Goal: Task Accomplishment & Management: Use online tool/utility

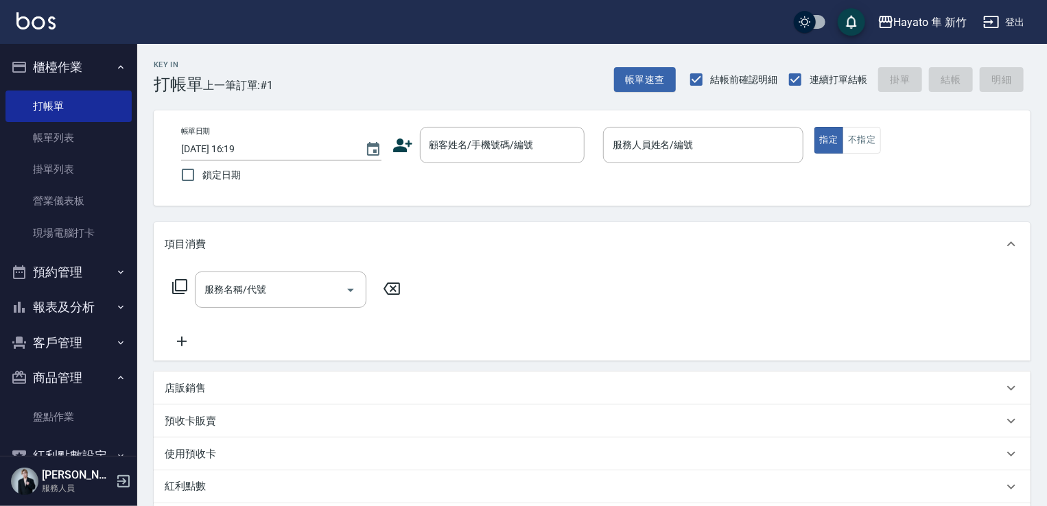
scroll to position [34, 0]
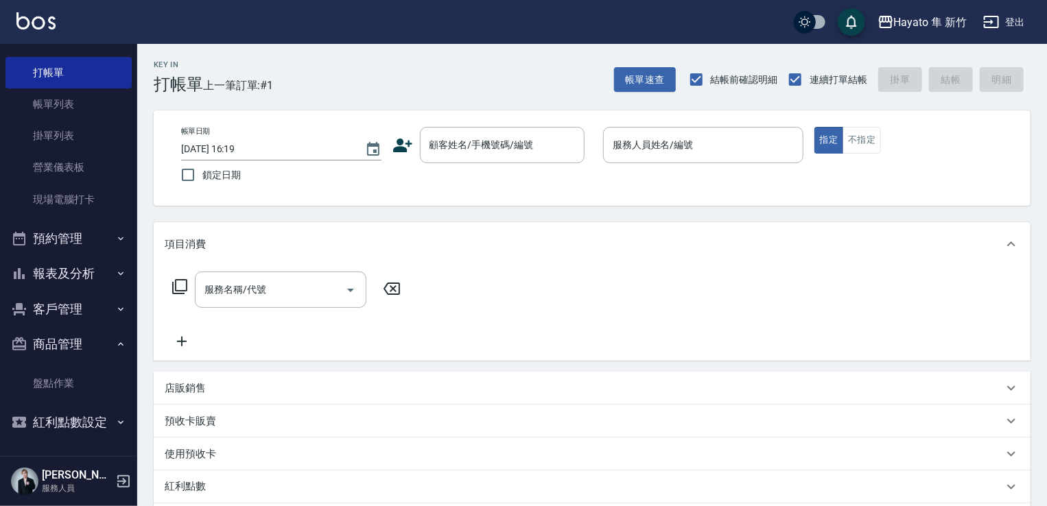
click at [58, 312] on button "客戶管理" at bounding box center [68, 309] width 126 height 36
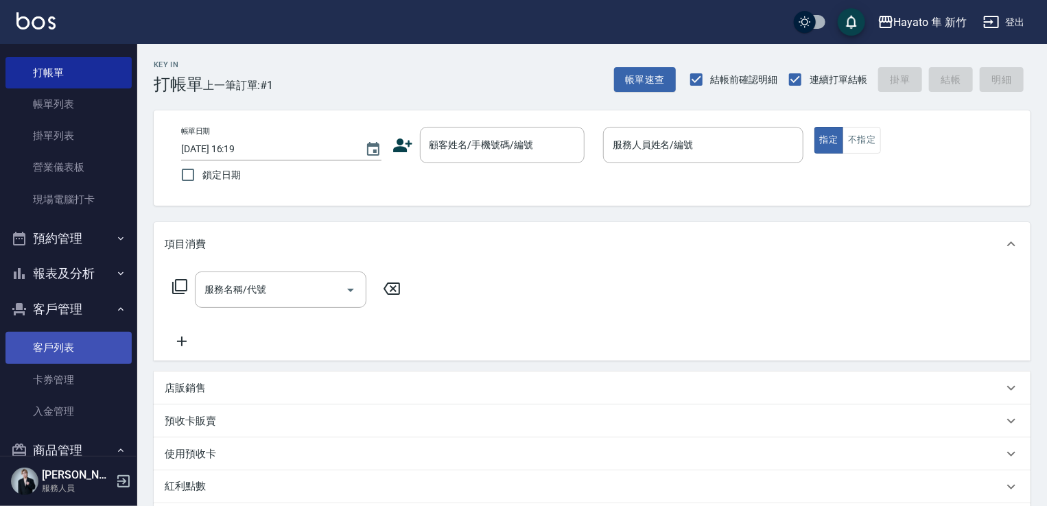
click at [47, 339] on link "客戶列表" at bounding box center [68, 348] width 126 height 32
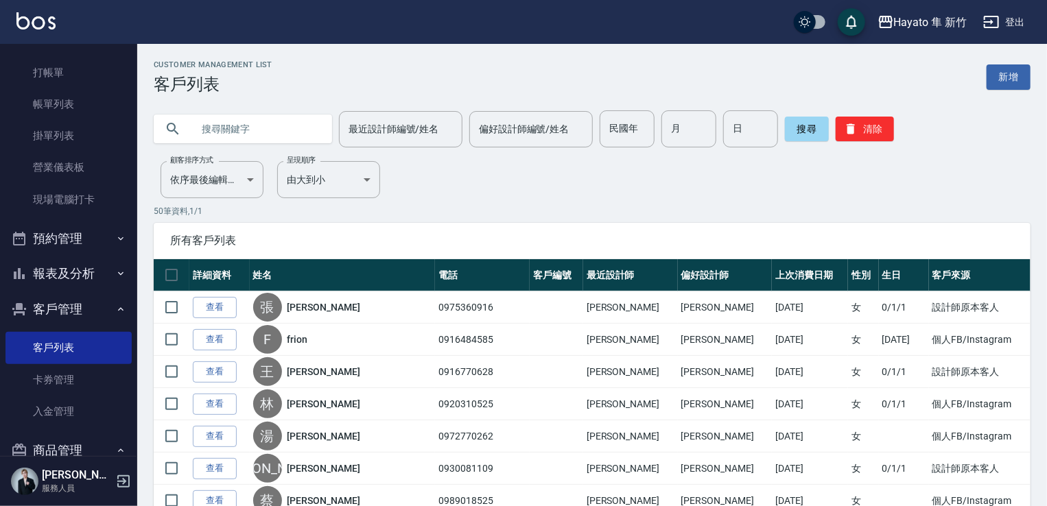
click at [236, 129] on input "text" at bounding box center [256, 128] width 129 height 37
type input "0988131019"
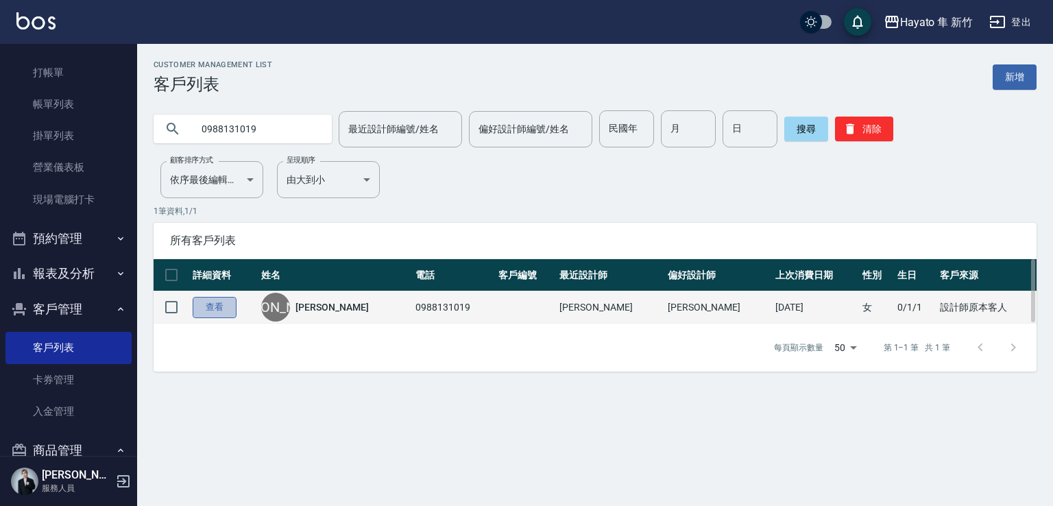
click at [210, 316] on link "查看" at bounding box center [215, 307] width 44 height 21
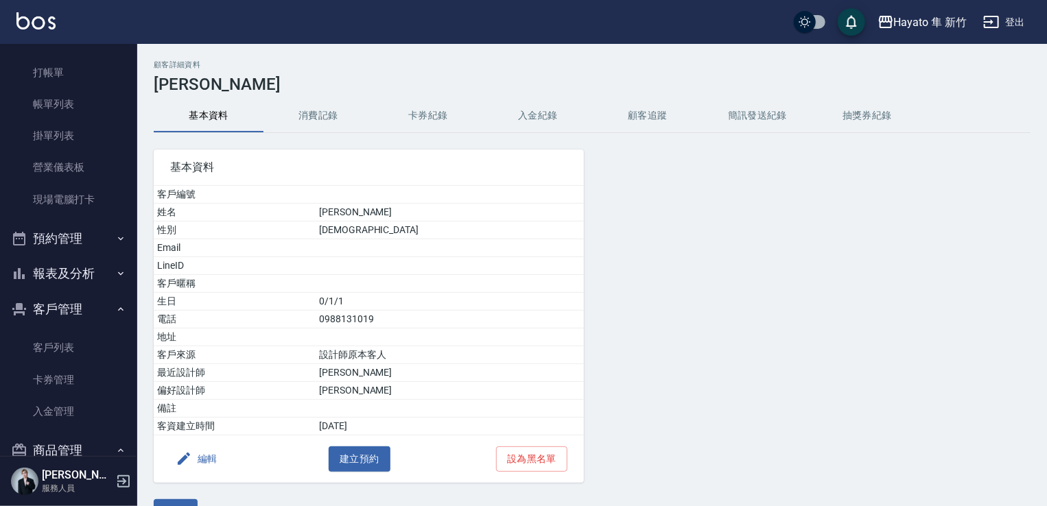
click at [326, 116] on button "消費記錄" at bounding box center [318, 115] width 110 height 33
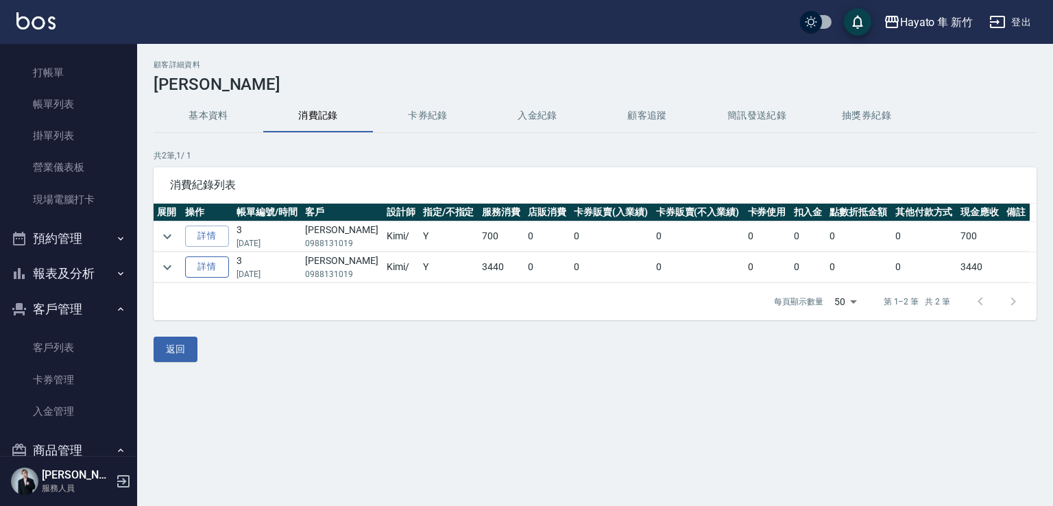
click at [225, 264] on link "詳情" at bounding box center [207, 267] width 44 height 21
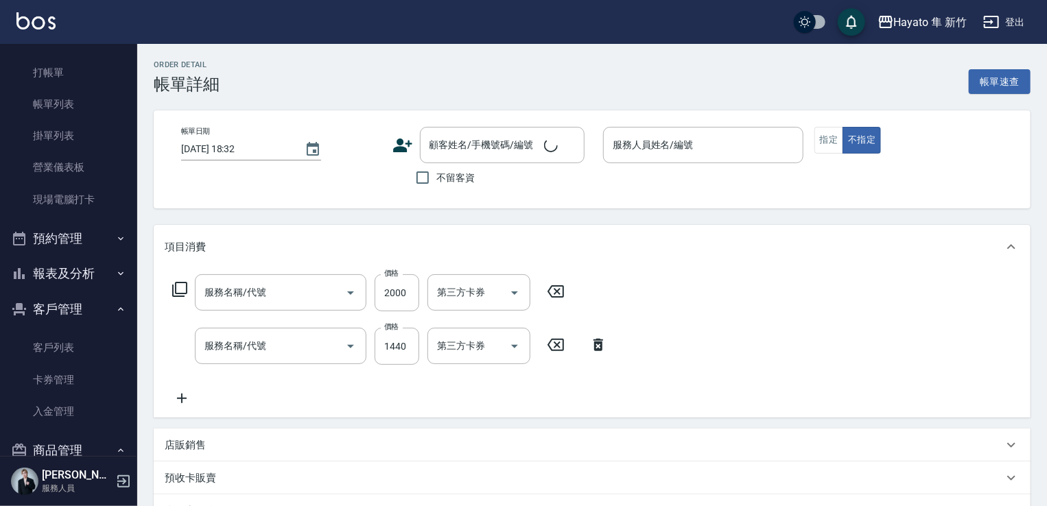
type input "[DATE] 14:55"
type input "Kimi(無代號)"
type input "506 縮毛矯正 (506)"
type input "C 染髮(701)"
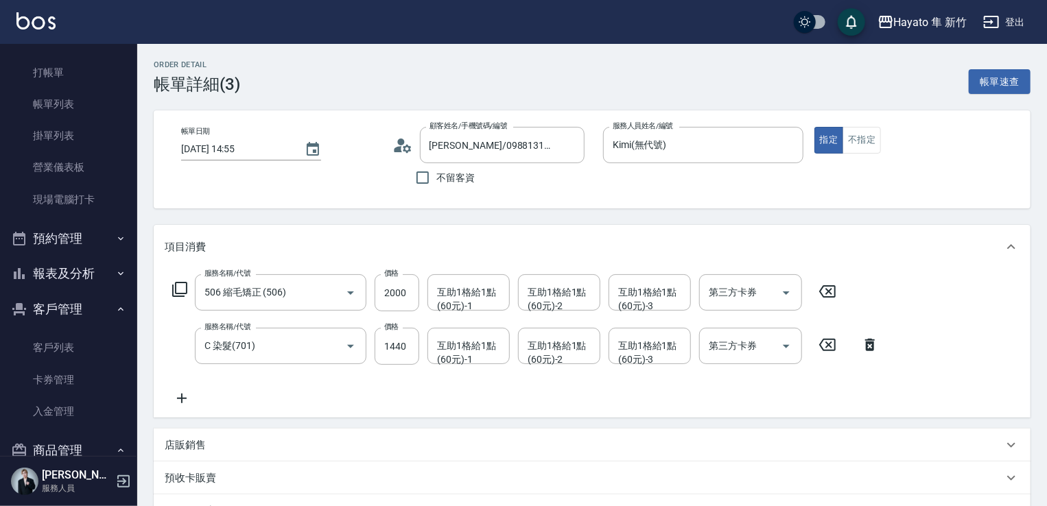
type input "[PERSON_NAME]/0988131019/"
click at [32, 82] on link "打帳單" at bounding box center [68, 73] width 126 height 32
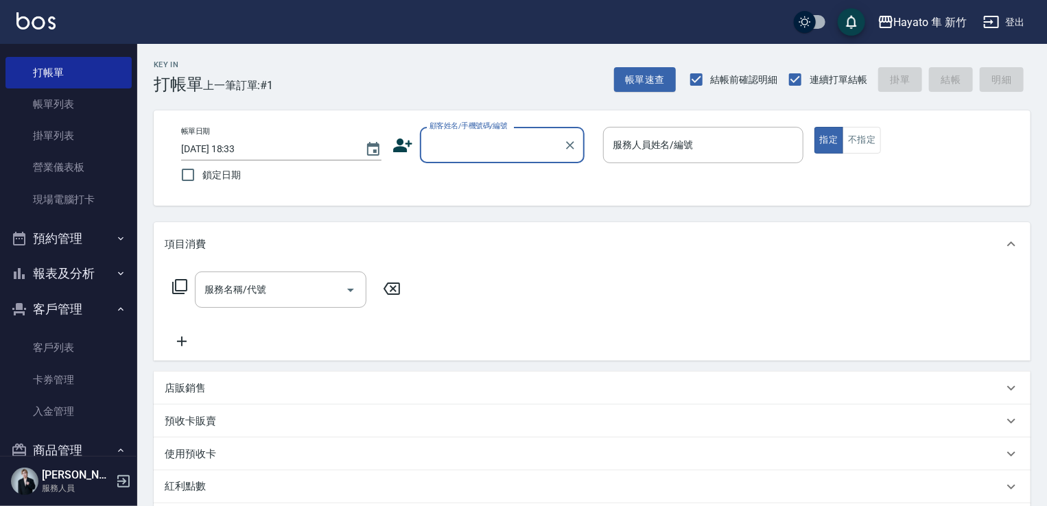
click at [479, 152] on input "顧客姓名/手機號碼/編號" at bounding box center [492, 145] width 132 height 24
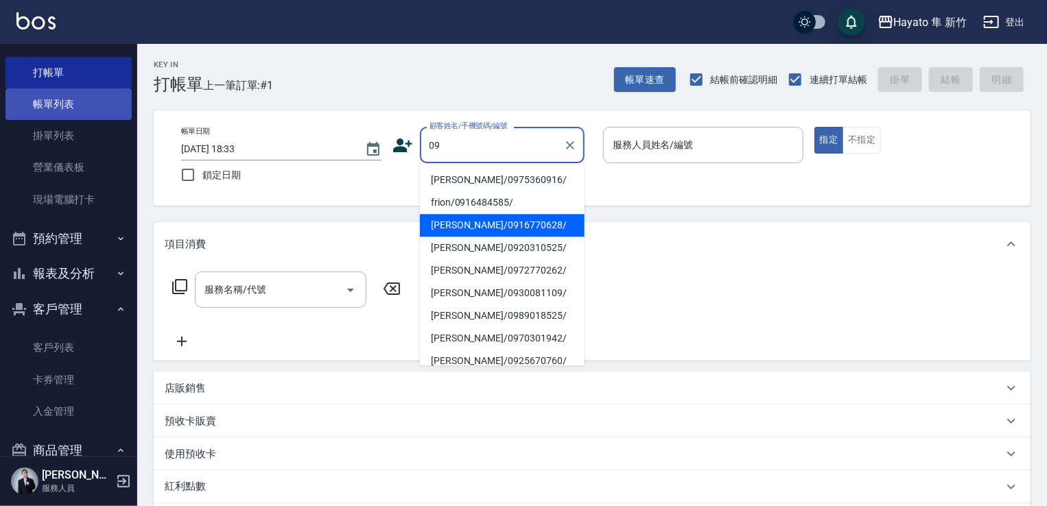
type input "09"
click at [92, 99] on link "帳單列表" at bounding box center [68, 104] width 126 height 32
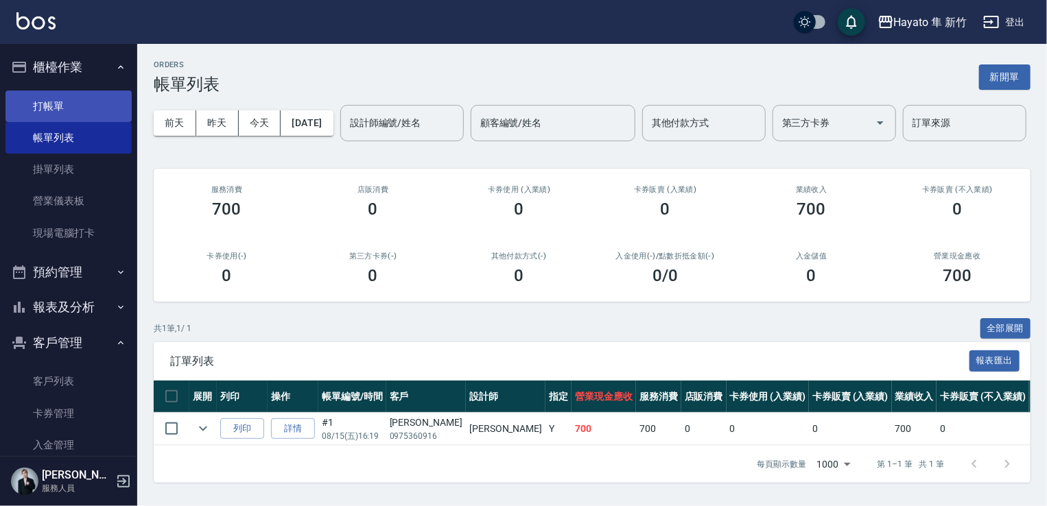
click at [47, 108] on link "打帳單" at bounding box center [68, 107] width 126 height 32
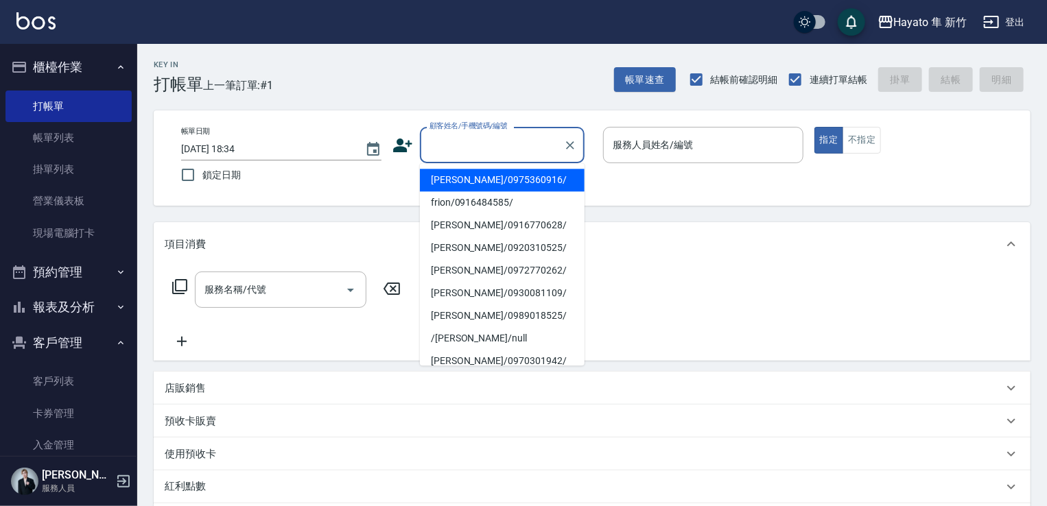
click at [470, 146] on input "顧客姓名/手機號碼/編號" at bounding box center [492, 145] width 132 height 24
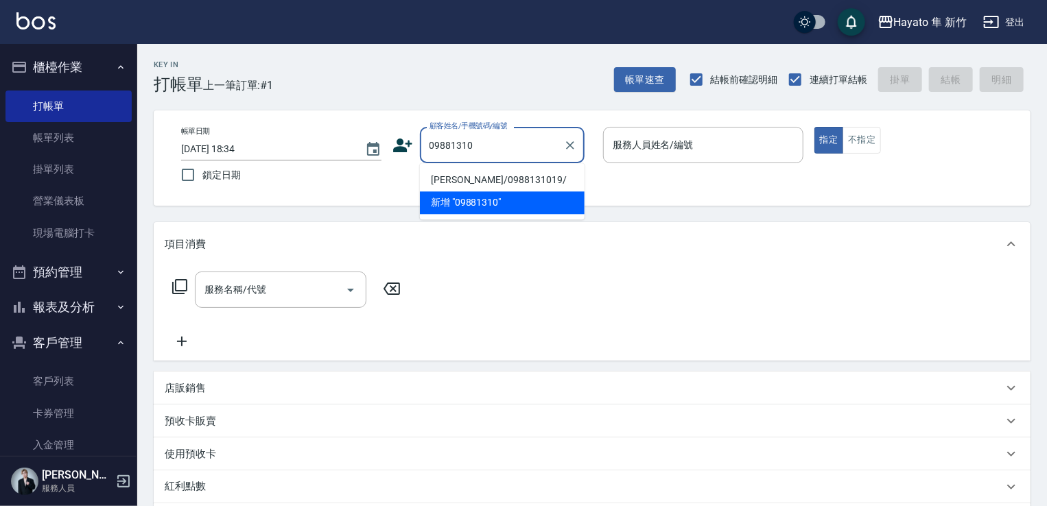
click at [503, 174] on li "[PERSON_NAME]/0988131019/" at bounding box center [502, 180] width 165 height 23
type input "[PERSON_NAME]/0988131019/"
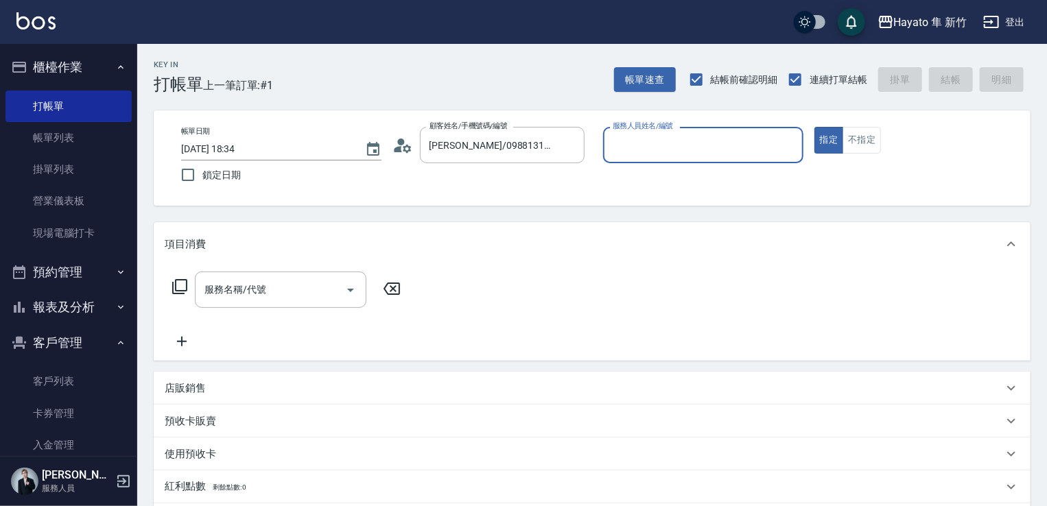
type input "Kimi(無代號)"
click at [250, 281] on div "服務名稱/代號 服務名稱/代號" at bounding box center [280, 290] width 171 height 36
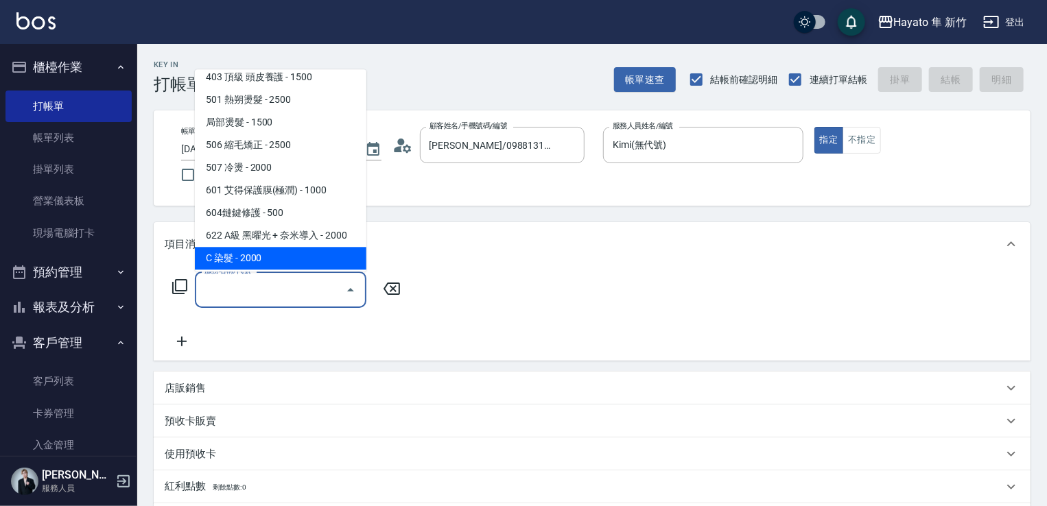
scroll to position [137, 0]
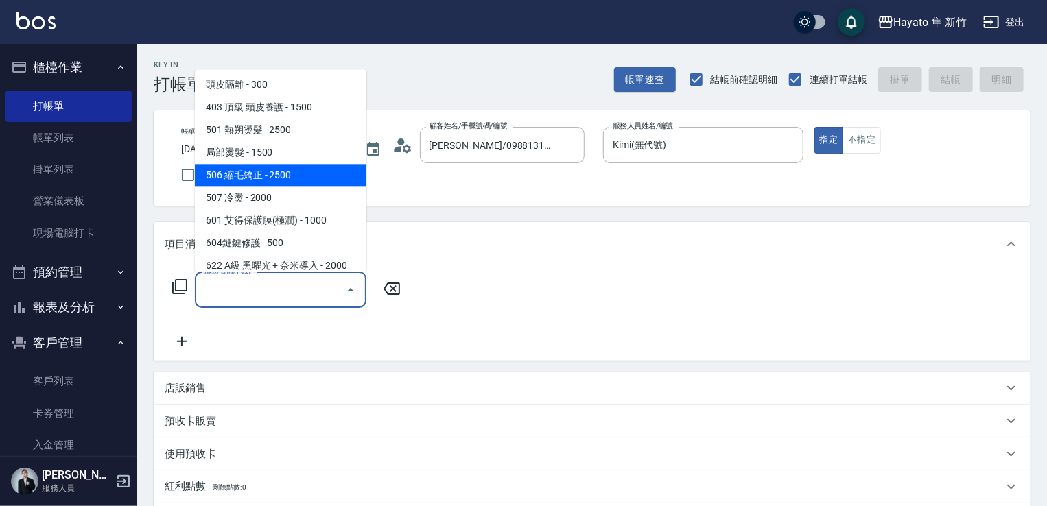
click at [306, 174] on span "506 縮毛矯正 - 2500" at bounding box center [280, 175] width 171 height 23
type input "506 縮毛矯正 (506)"
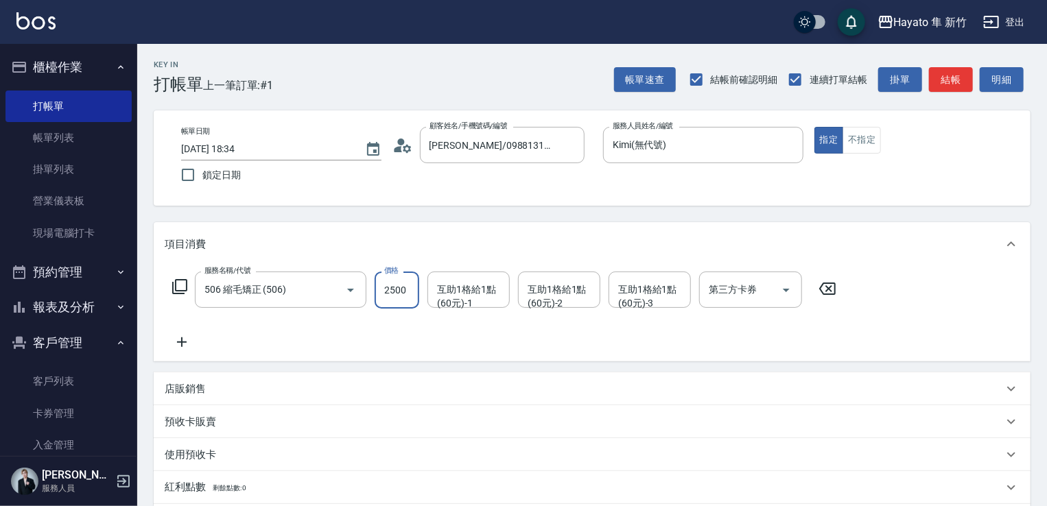
click at [390, 283] on input "2500" at bounding box center [396, 290] width 45 height 37
type input "3000"
click at [179, 348] on icon at bounding box center [182, 342] width 34 height 16
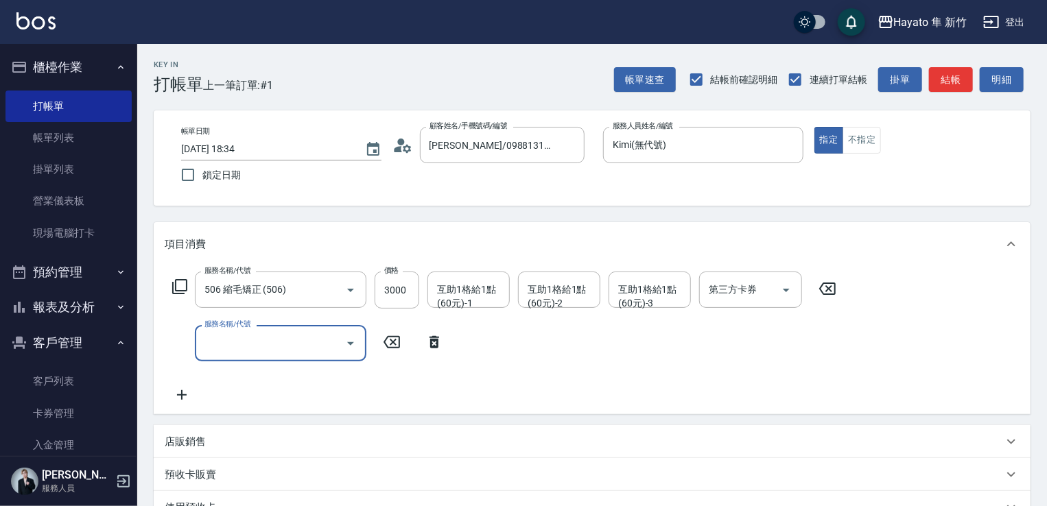
click at [263, 339] on input "服務名稱/代號" at bounding box center [270, 343] width 139 height 24
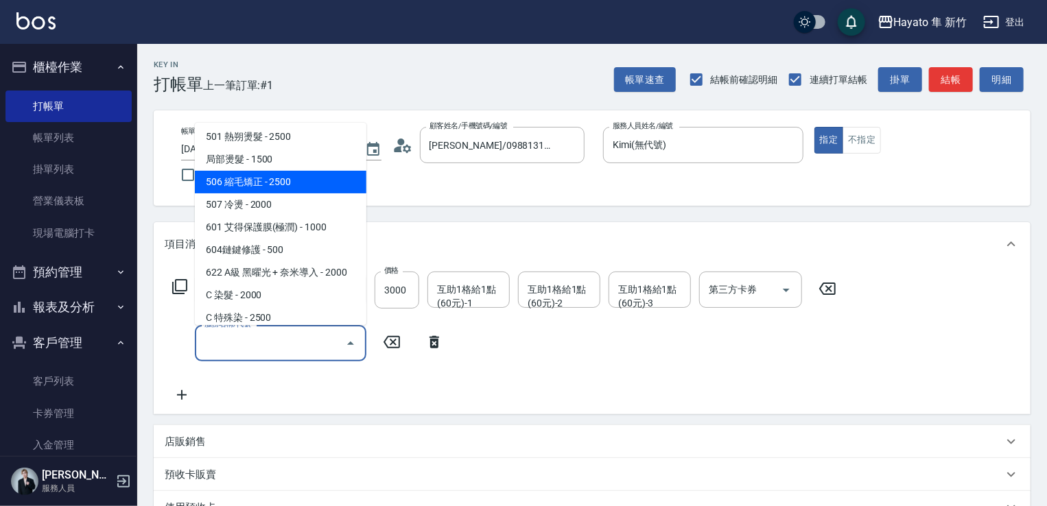
scroll to position [239, 0]
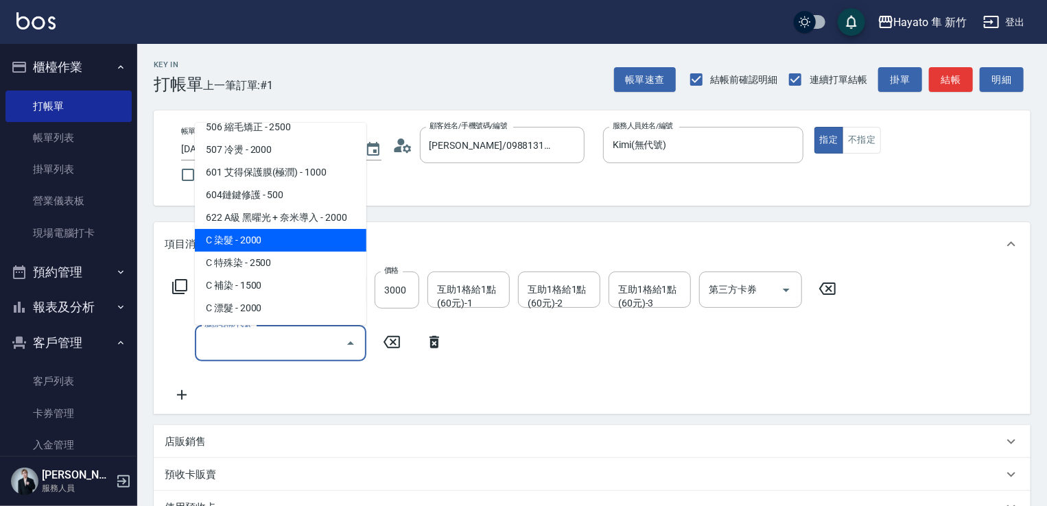
click at [265, 237] on span "C 染髮 - 2000" at bounding box center [280, 240] width 171 height 23
type input "C 染髮(701)"
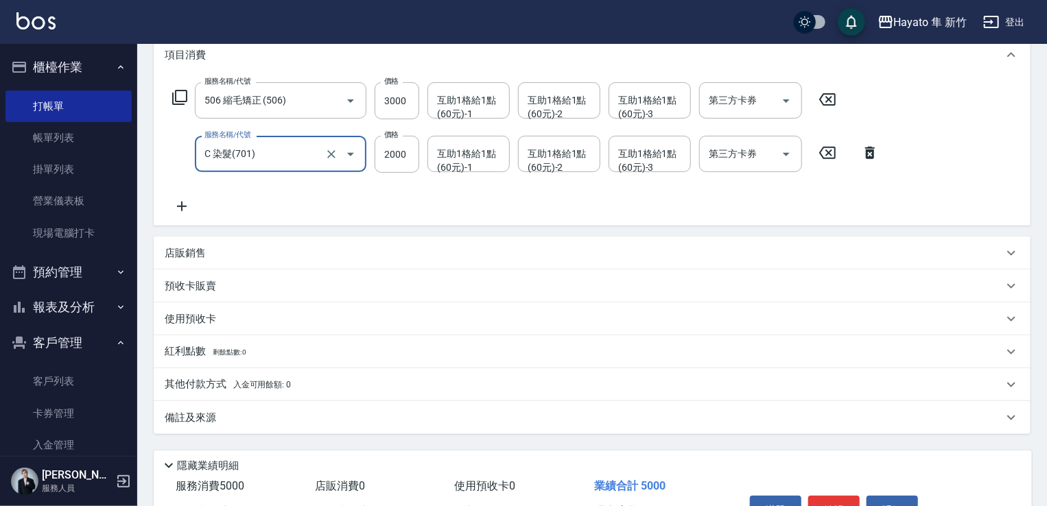
scroll to position [206, 0]
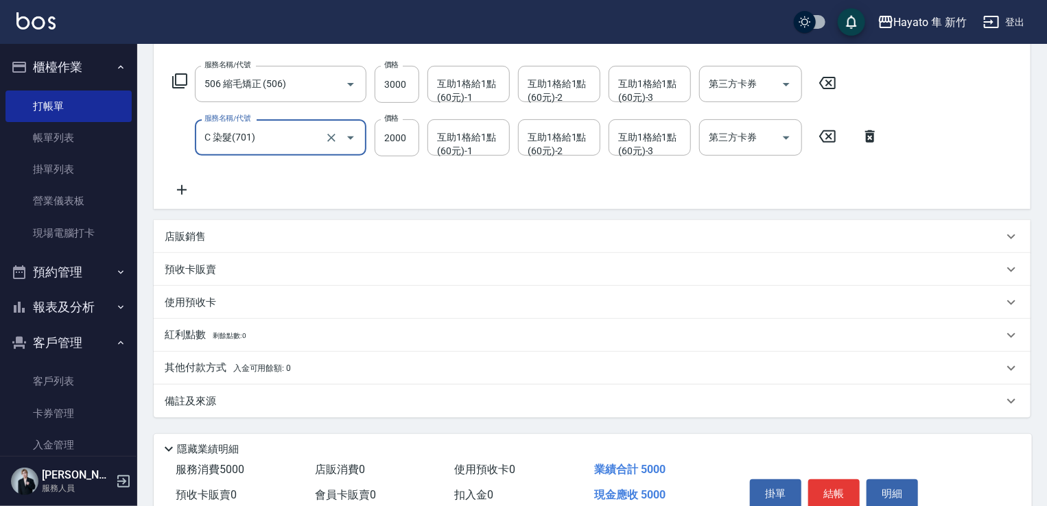
click at [208, 396] on p "備註及來源" at bounding box center [190, 401] width 51 height 14
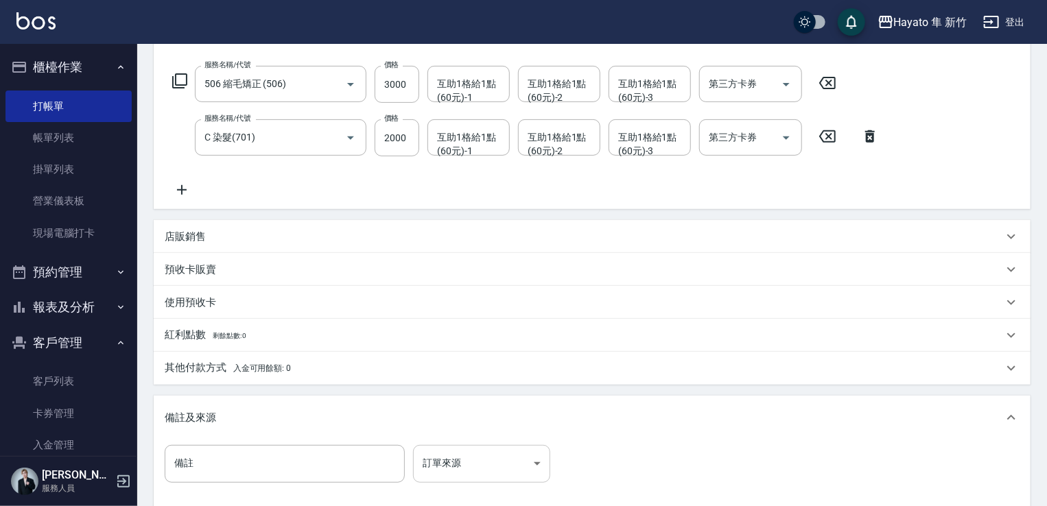
click at [518, 462] on body "Hayato 隼 新竹 登出 櫃檯作業 打帳單 帳單列表 掛單列表 營業儀表板 現場電腦打卡 預約管理 預約管理 報表及分析 報表目錄 店家日報表 互助日報表…" at bounding box center [523, 226] width 1047 height 865
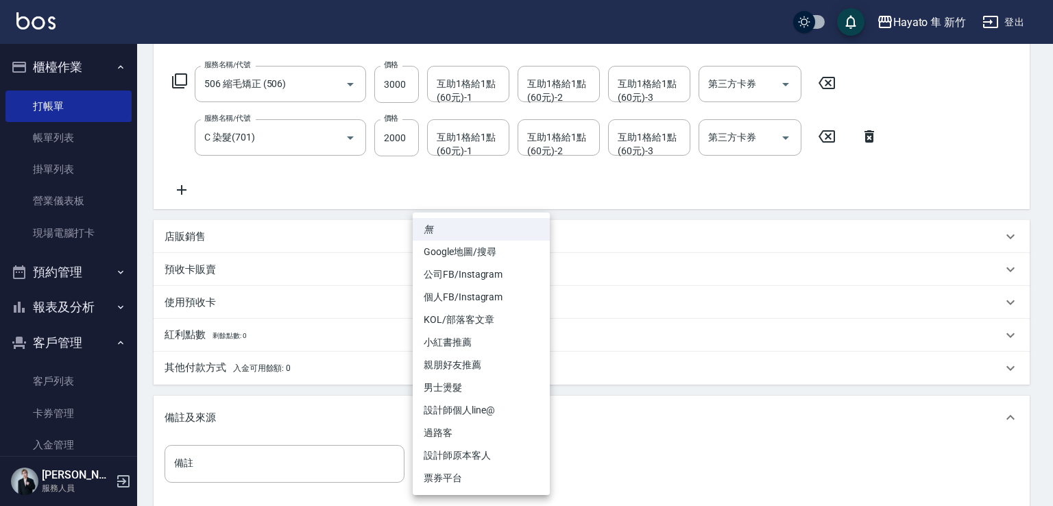
click at [512, 466] on li "設計師原本客人" at bounding box center [481, 455] width 137 height 23
type input "設計師原本客人"
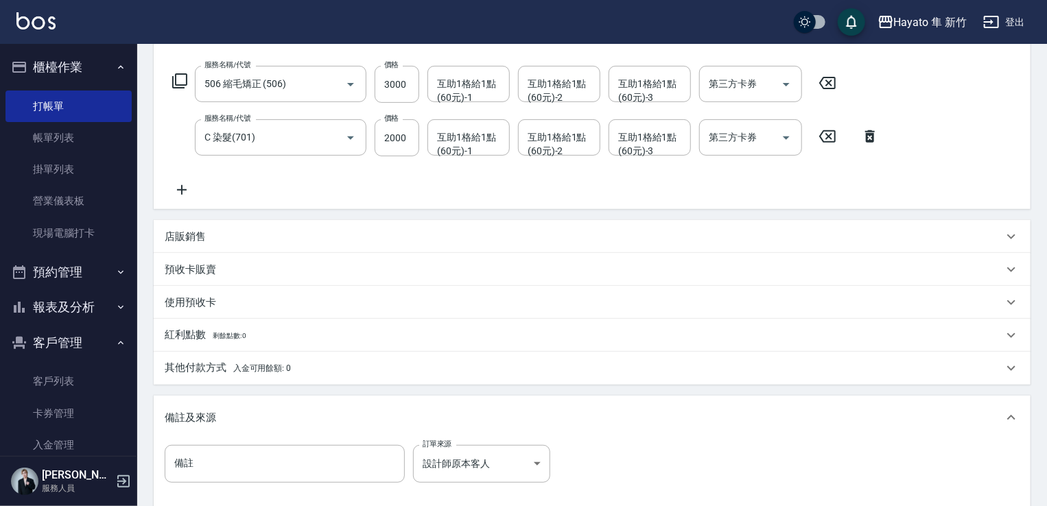
click at [245, 367] on span "入金可用餘額: 0" at bounding box center [262, 369] width 58 height 10
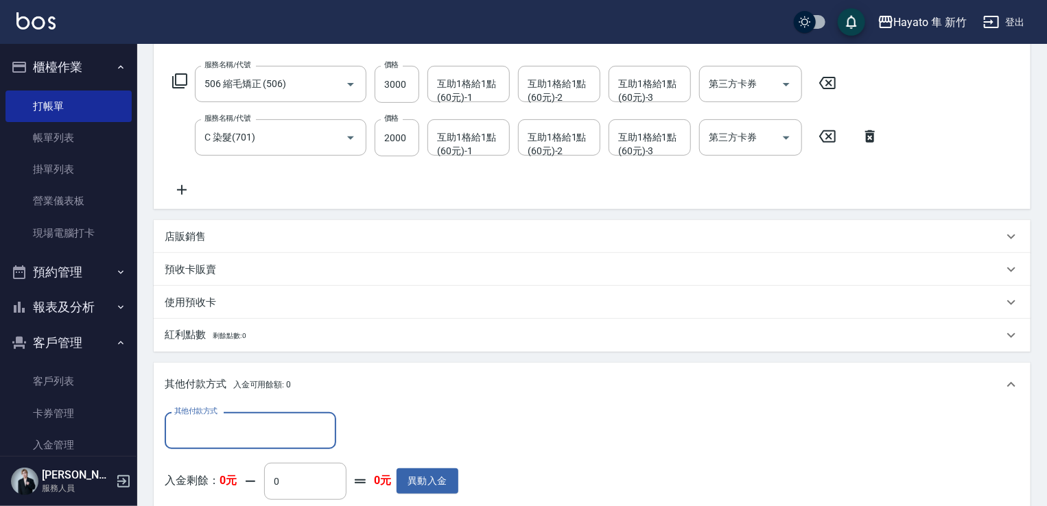
scroll to position [0, 0]
click at [219, 420] on input "其他付款方式" at bounding box center [250, 430] width 159 height 24
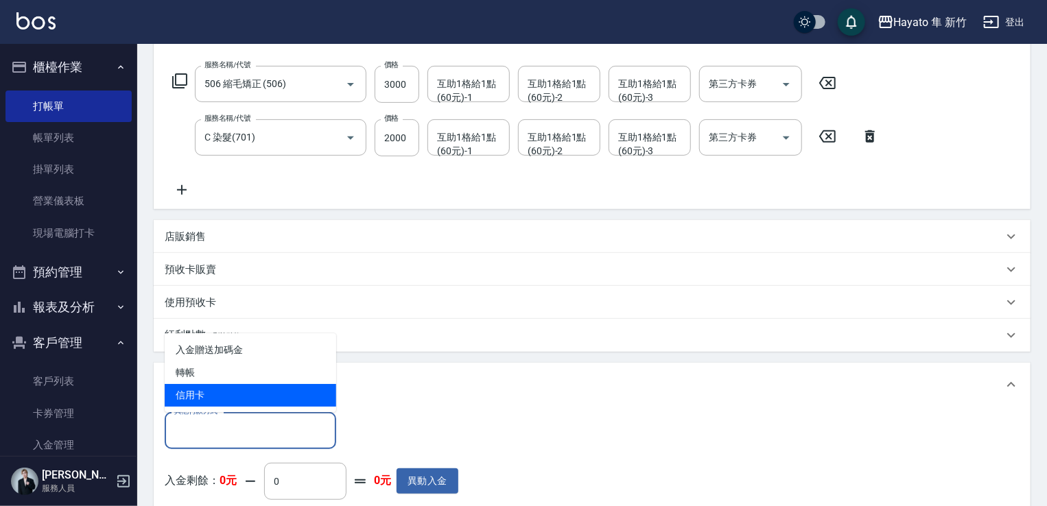
click at [225, 388] on span "信用卡" at bounding box center [250, 395] width 171 height 23
type input "信用卡"
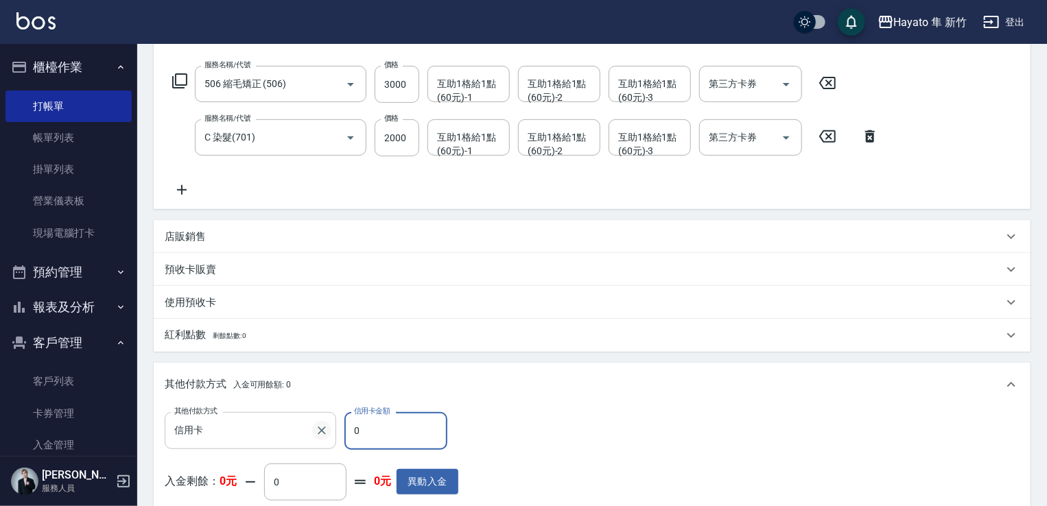
drag, startPoint x: 367, startPoint y: 435, endPoint x: 325, endPoint y: 431, distance: 42.0
click at [302, 440] on div "其他付款方式 信用卡 其他付款方式 信用卡金額 0 信用卡金額" at bounding box center [312, 430] width 294 height 37
type input "5000"
click at [752, 433] on div "其他付款方式 信用卡 其他付款方式 信用卡金額 5000 信用卡金額 入金剩餘： 0元 0 ​ 整筆扣入金 0元 異動入金" at bounding box center [592, 468] width 855 height 112
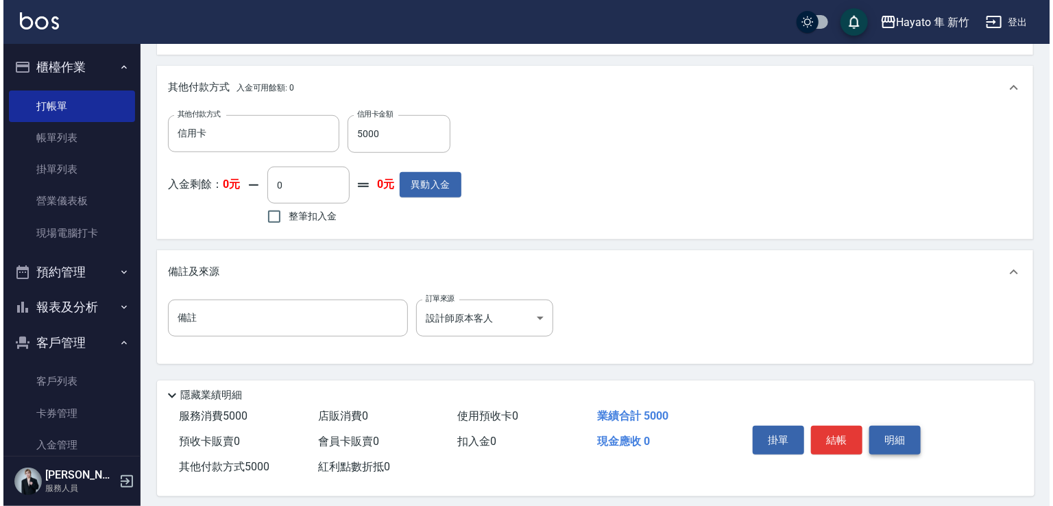
scroll to position [514, 0]
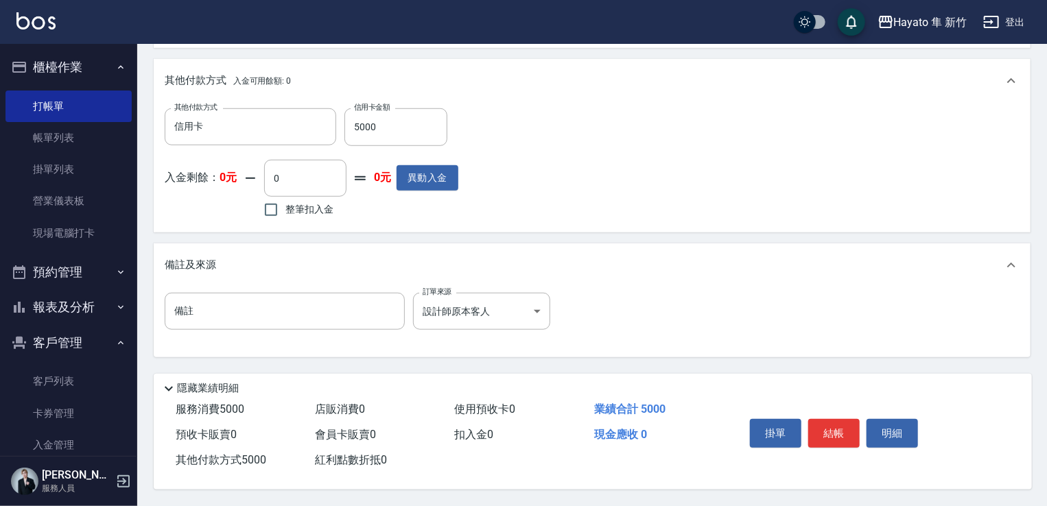
click at [804, 422] on div "掛單 結帳 明細" at bounding box center [833, 435] width 179 height 43
click at [824, 420] on button "結帳" at bounding box center [833, 433] width 51 height 29
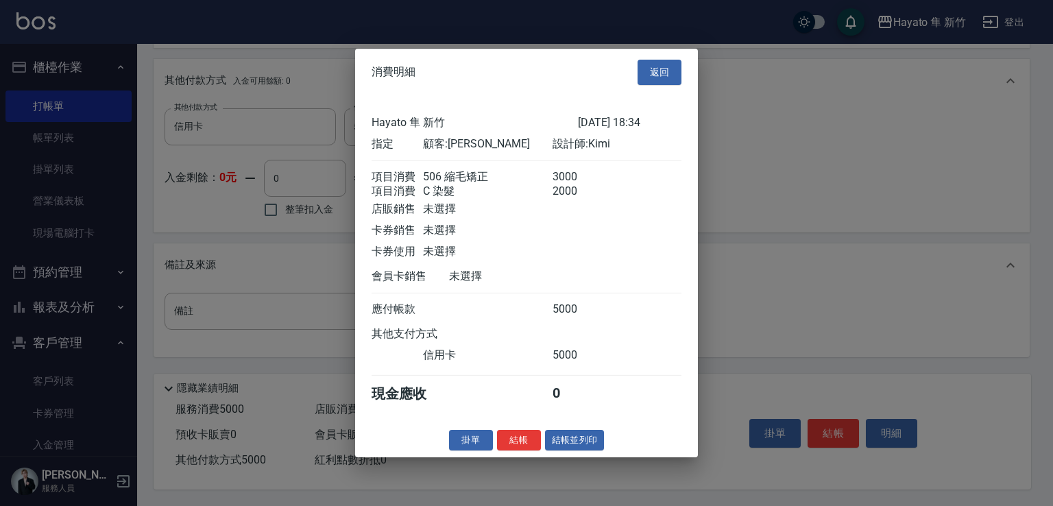
click at [523, 457] on div "消費明細 返回 Hayato 隼 新竹 [DATE] 18:34 指定 顧客: [PERSON_NAME] 設計師: Kimi 項目消費 506 縮毛矯正 3…" at bounding box center [526, 253] width 343 height 409
click at [532, 436] on div "消費明細 返回 Hayato 隼 新竹 [DATE] 18:34 指定 顧客: [PERSON_NAME] 設計師: Kimi 項目消費 506 縮毛矯正 3…" at bounding box center [526, 253] width 343 height 409
click at [521, 440] on button "結帳" at bounding box center [519, 439] width 44 height 21
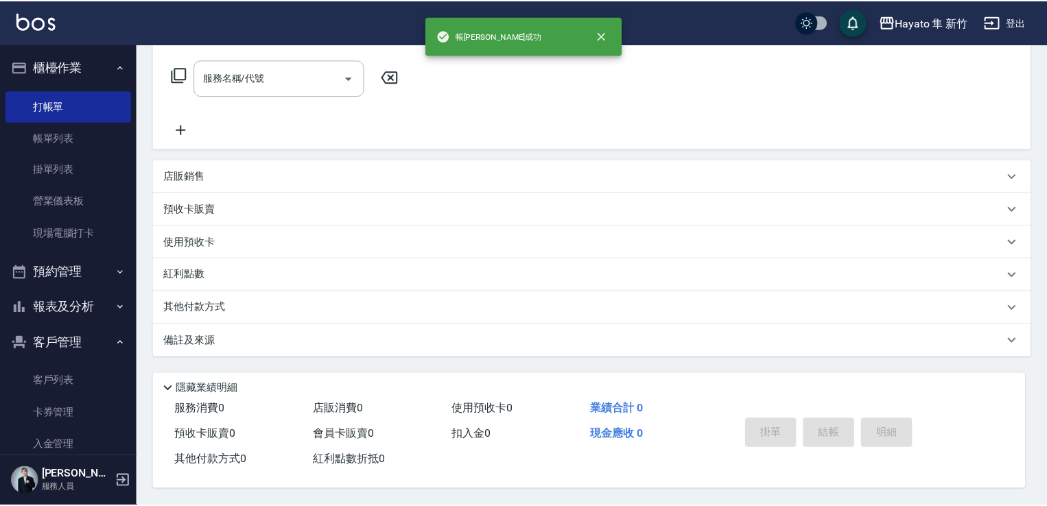
scroll to position [0, 0]
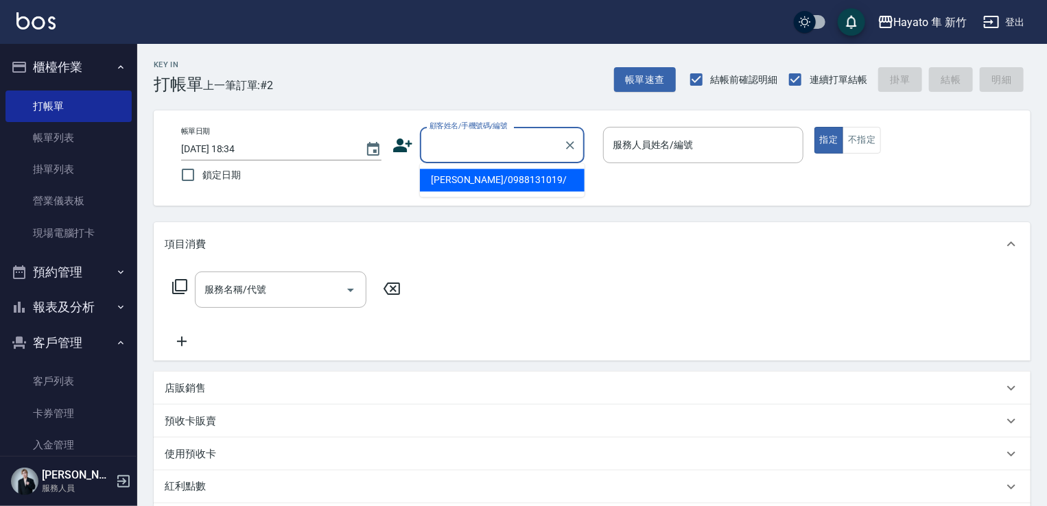
click at [479, 147] on input "顧客姓名/手機號碼/編號" at bounding box center [492, 145] width 132 height 24
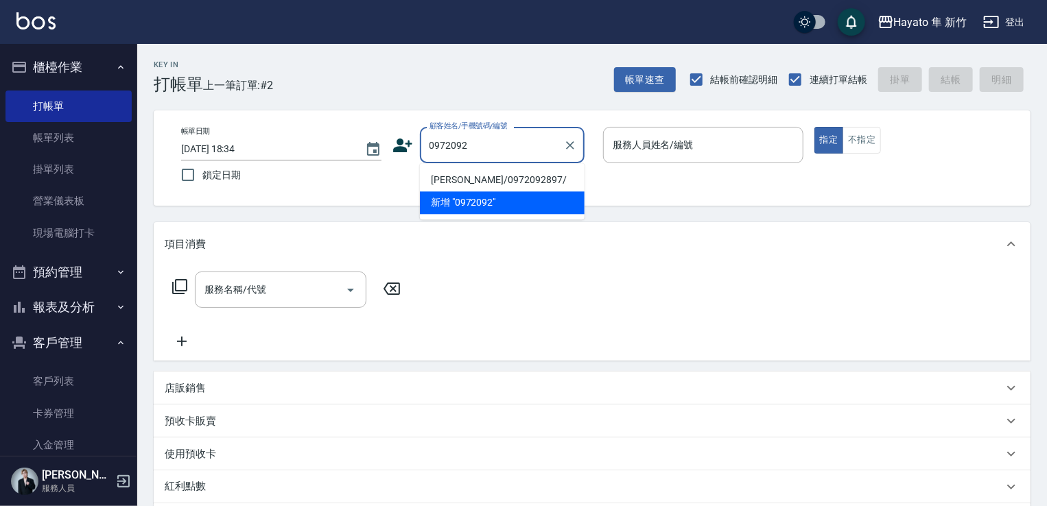
click at [524, 185] on li "[PERSON_NAME]/0972092897/" at bounding box center [502, 180] width 165 height 23
type input "[PERSON_NAME]/0972092897/"
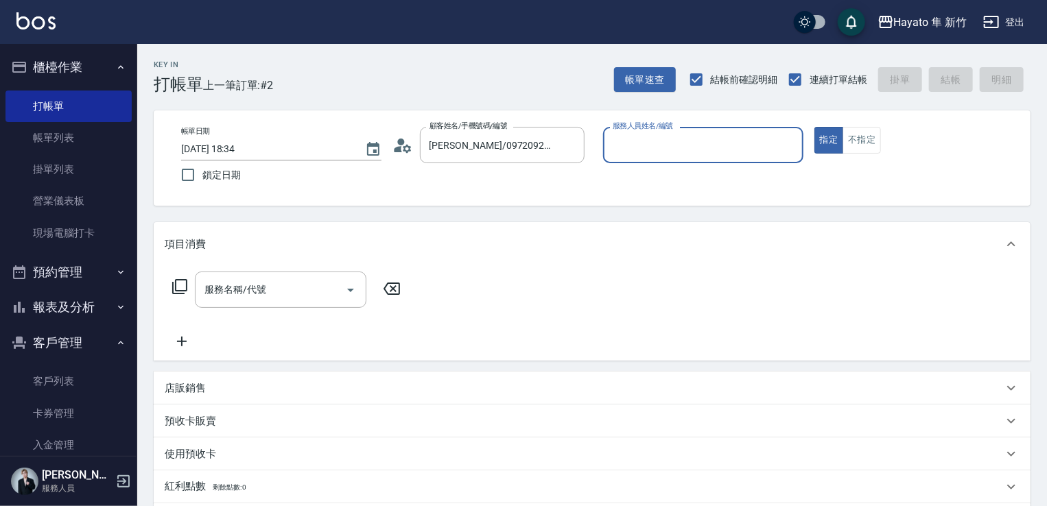
type input "Kimi(無代號)"
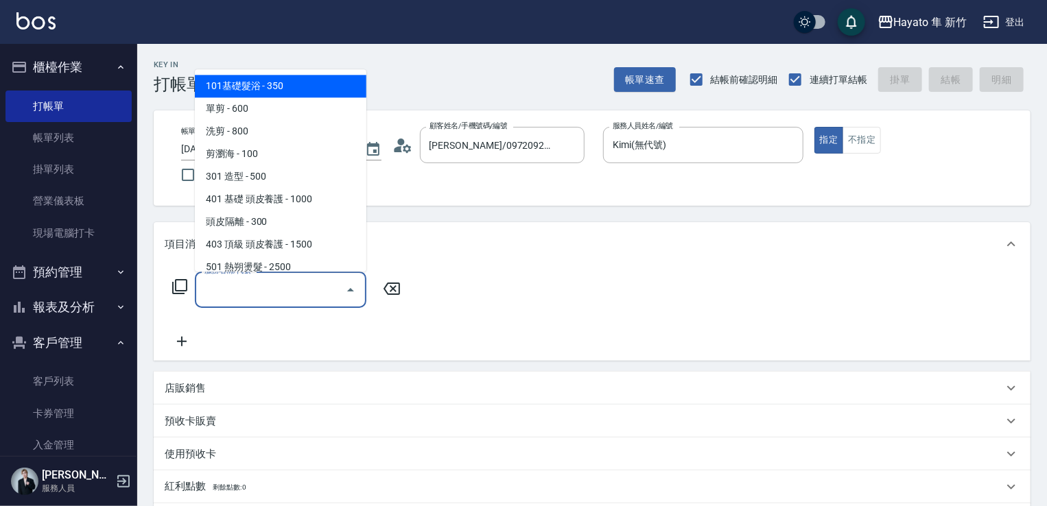
click at [206, 280] on div "服務名稱/代號 服務名稱/代號" at bounding box center [280, 290] width 171 height 36
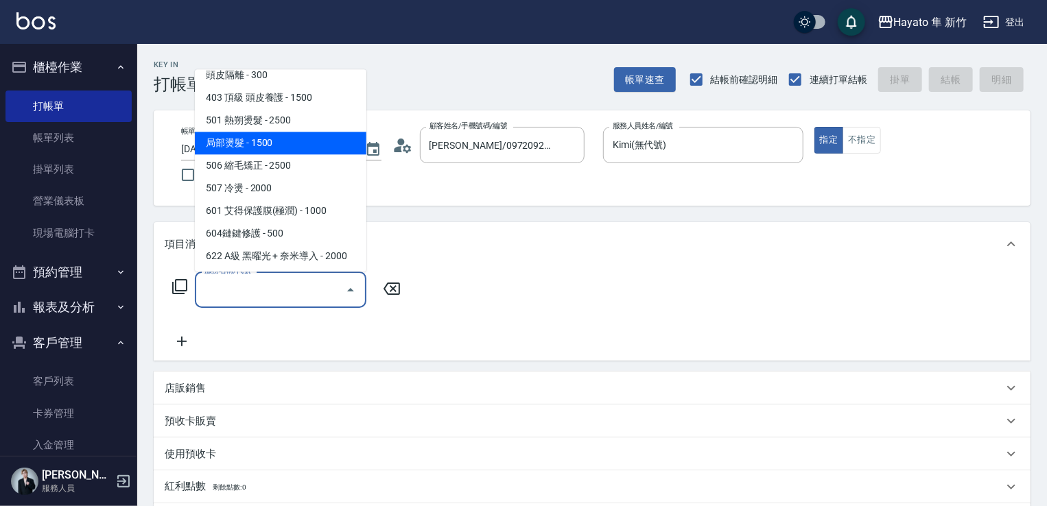
scroll to position [206, 0]
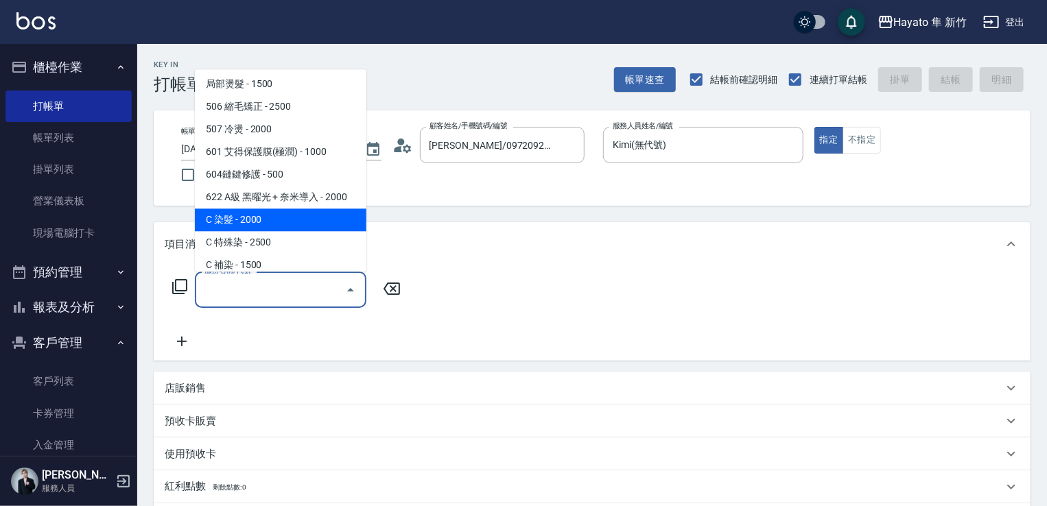
click at [289, 216] on span "C 染髮 - 2000" at bounding box center [280, 219] width 171 height 23
type input "C 染髮(701)"
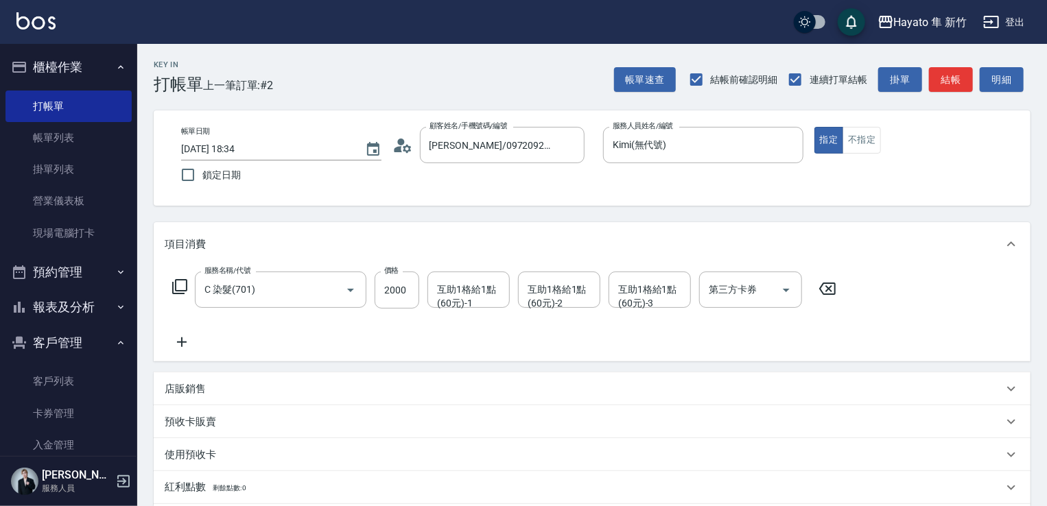
click at [178, 331] on div "服務名稱/代號 C 染髮(701) 服務名稱/代號 價格 2000 價格 互助1格給1點(60元)-1 互助1格給1點(60元)-1 互助1格給1點(60元)…" at bounding box center [505, 311] width 680 height 79
click at [183, 342] on icon at bounding box center [182, 342] width 10 height 10
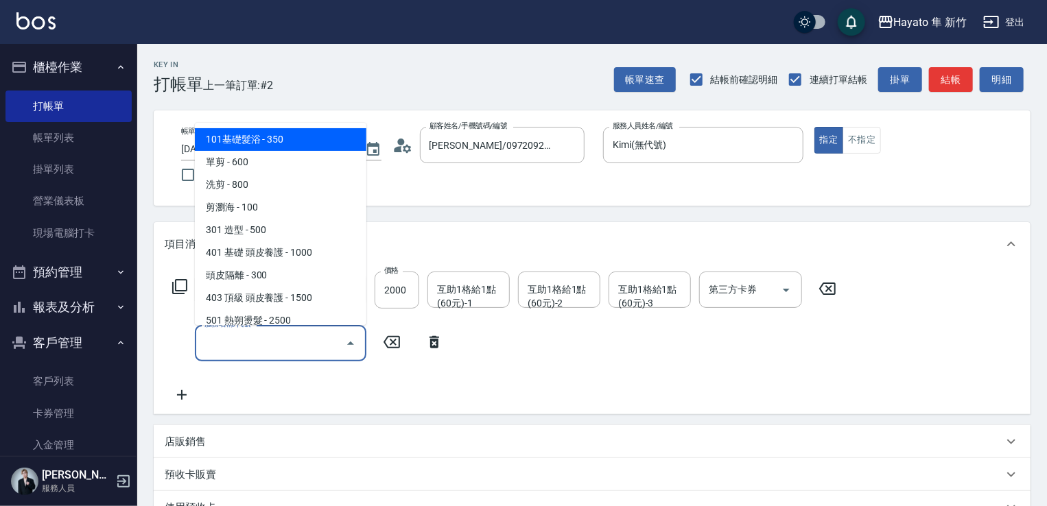
click at [255, 342] on input "服務名稱/代號" at bounding box center [270, 343] width 139 height 24
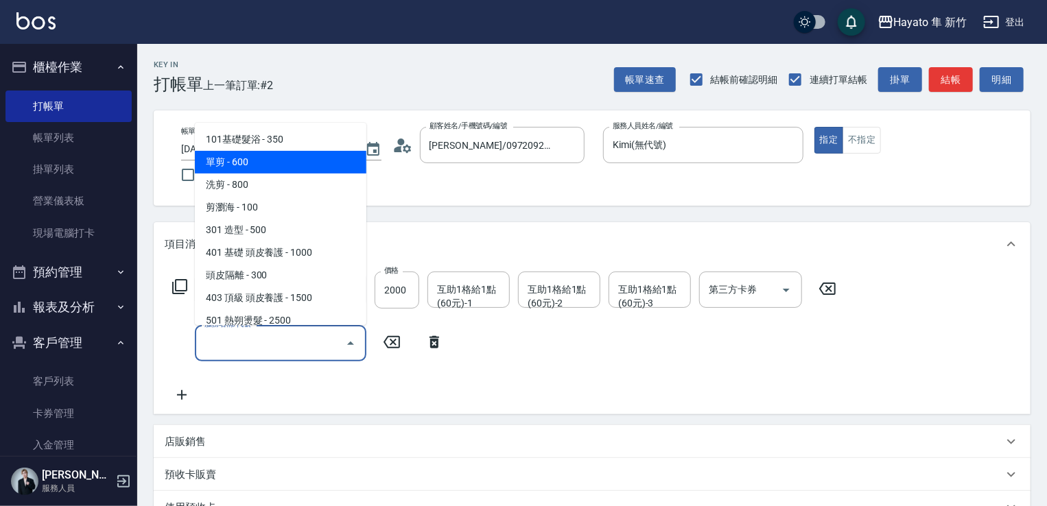
click at [301, 154] on span "單剪 - 600" at bounding box center [280, 162] width 171 height 23
type input "單剪(102)"
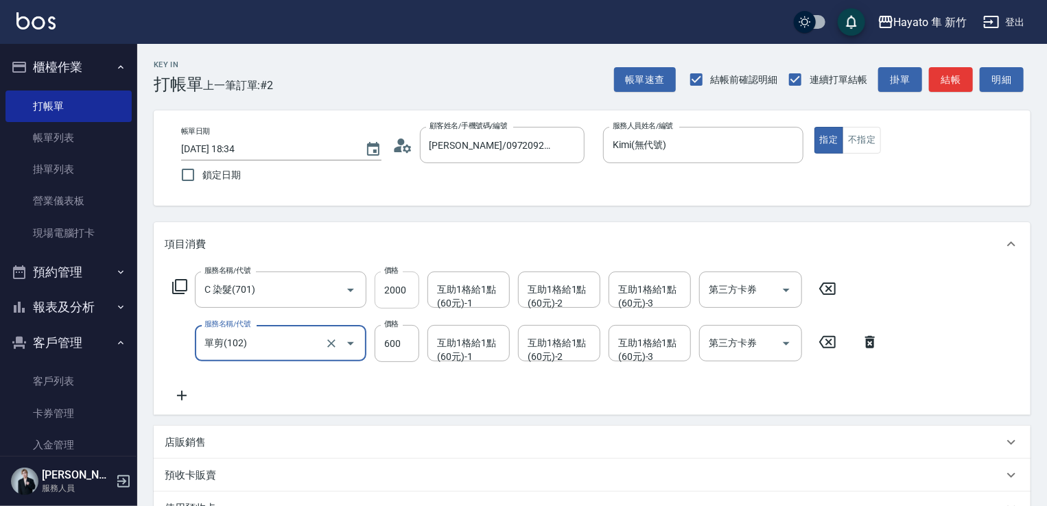
click at [395, 307] on input "2000" at bounding box center [396, 290] width 45 height 37
click at [395, 291] on input "2000" at bounding box center [396, 290] width 45 height 37
type input "1600"
click at [382, 252] on div "項目消費" at bounding box center [592, 244] width 877 height 44
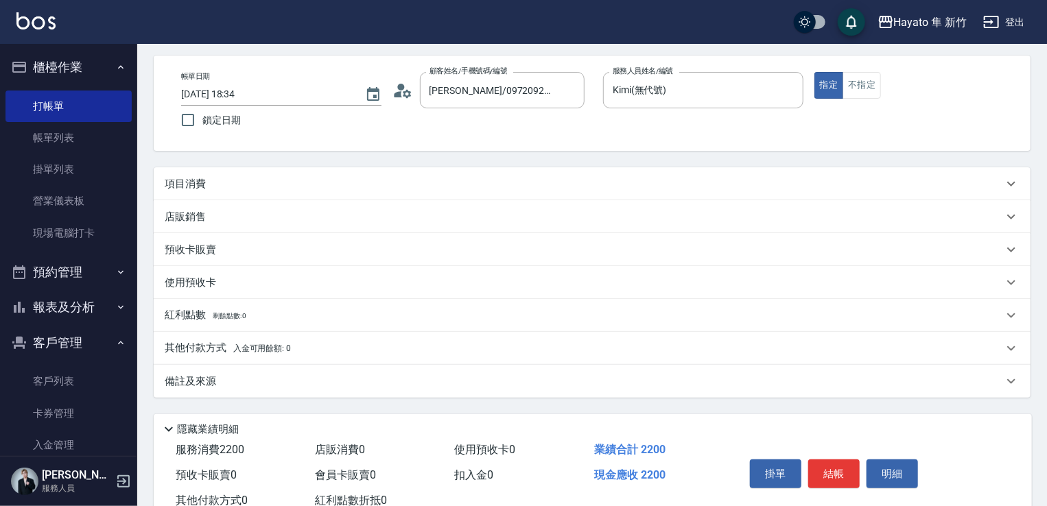
scroll to position [32, 0]
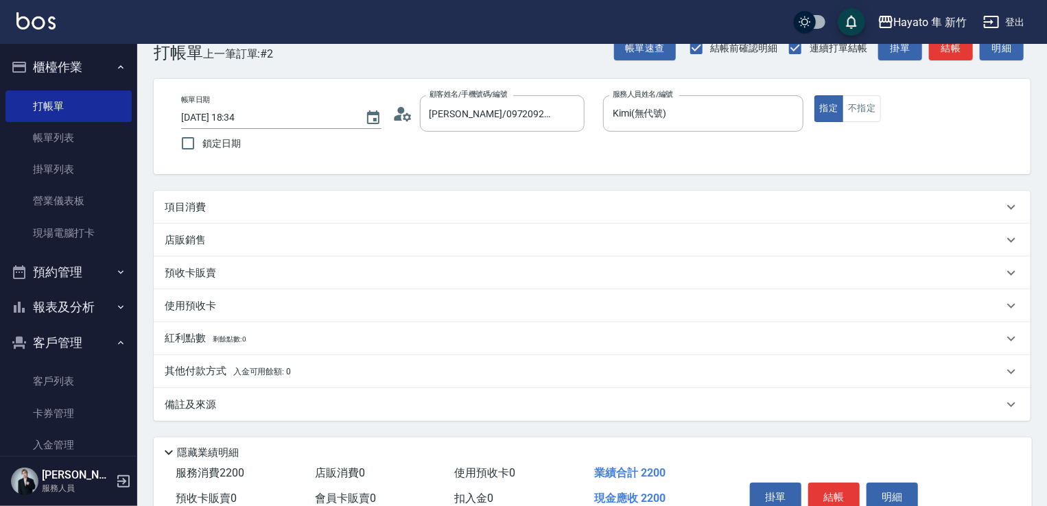
click at [236, 193] on div "項目消費" at bounding box center [592, 207] width 877 height 33
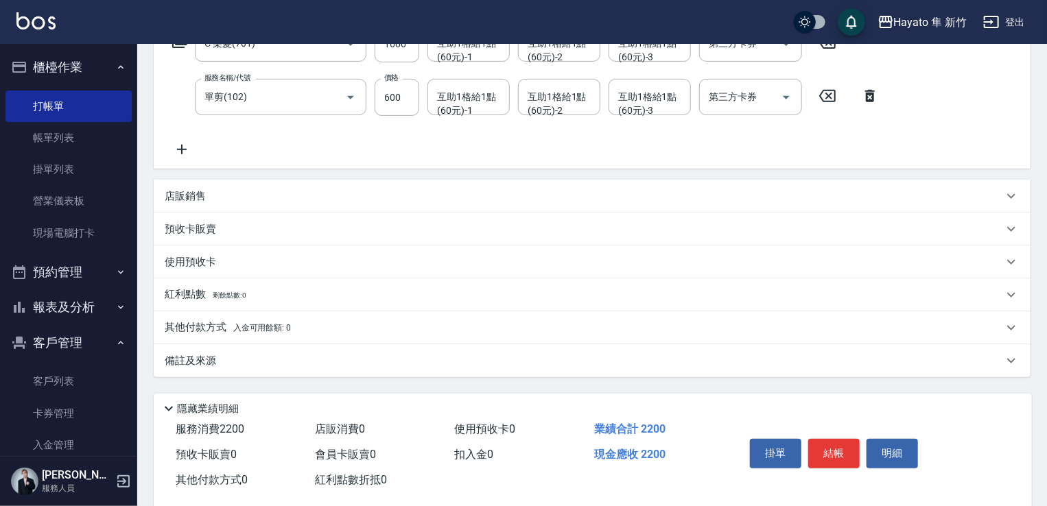
scroll to position [271, 0]
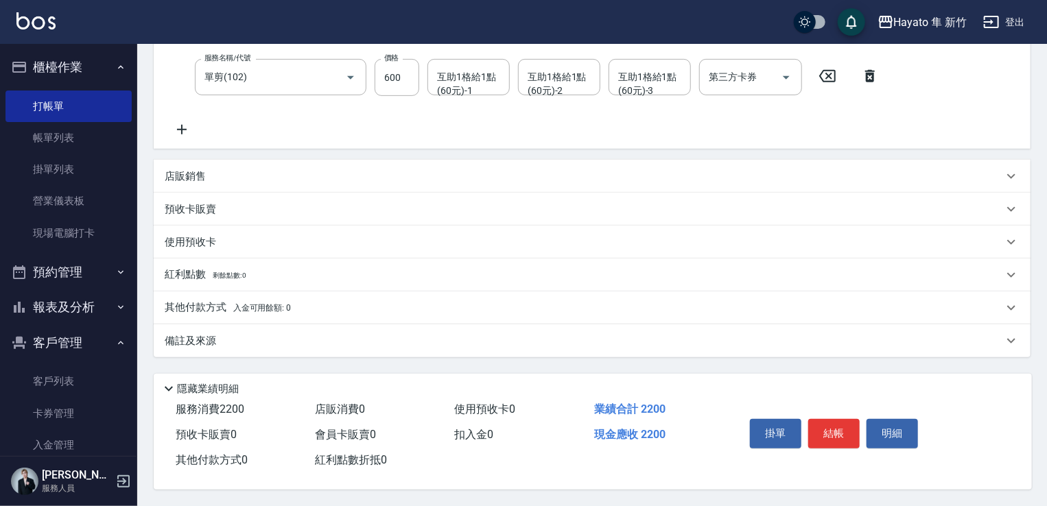
click at [239, 325] on div "備註及來源" at bounding box center [592, 340] width 877 height 33
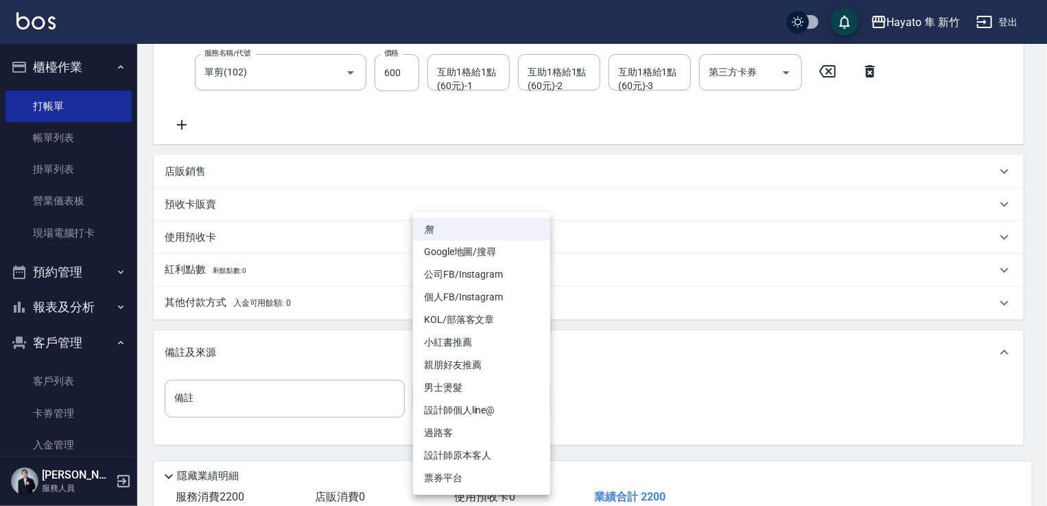
click at [532, 393] on body "Hayato 隼 新竹 登出 櫃檯作業 打帳單 帳單列表 掛單列表 營業儀表板 現場電腦打卡 預約管理 預約管理 報表及分析 報表目錄 店家日報表 互助日報表…" at bounding box center [523, 161] width 1047 height 865
click at [509, 449] on li "設計師原本客人" at bounding box center [481, 455] width 137 height 23
type input "設計師原本客人"
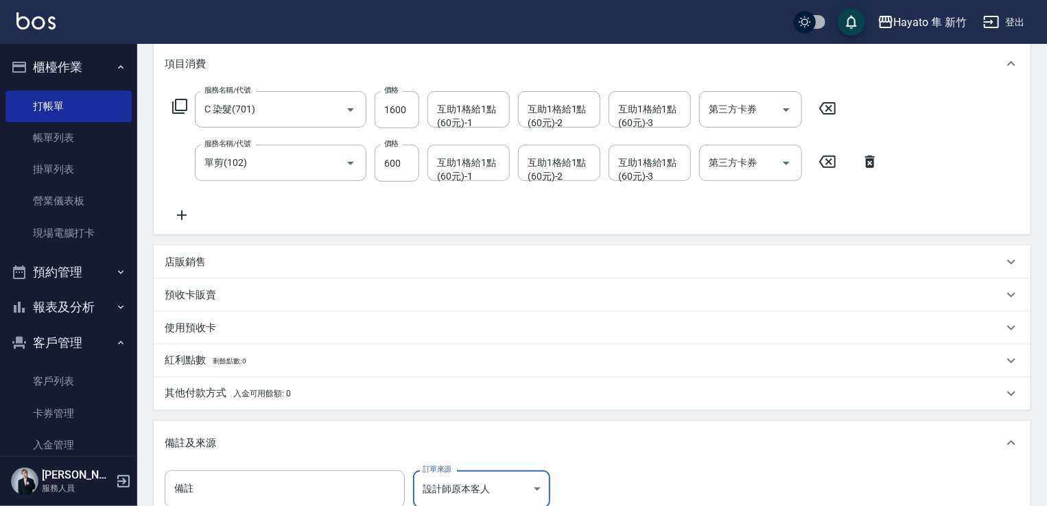
scroll to position [157, 0]
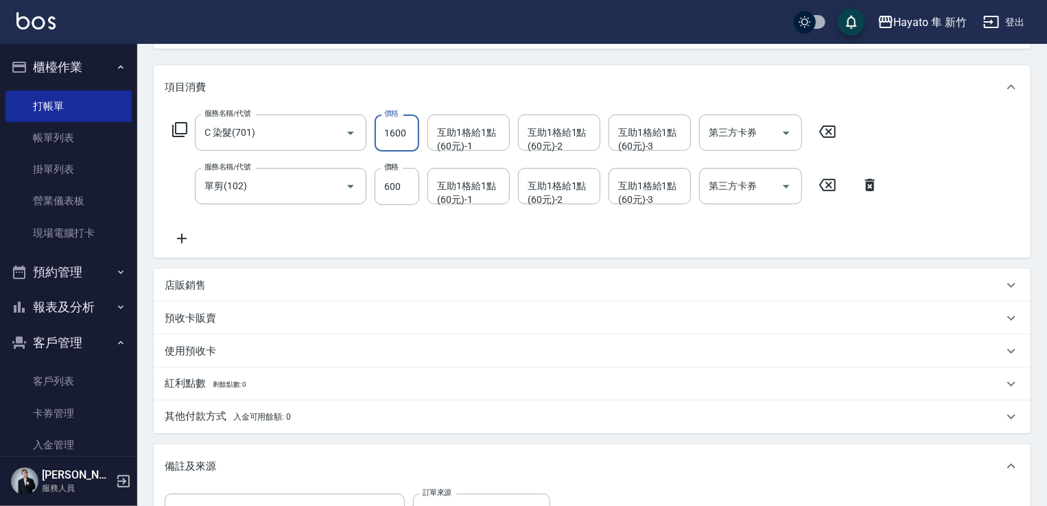
click at [401, 130] on input "1600" at bounding box center [396, 133] width 45 height 37
type input "1400"
click at [457, 99] on div "項目消費" at bounding box center [592, 87] width 877 height 44
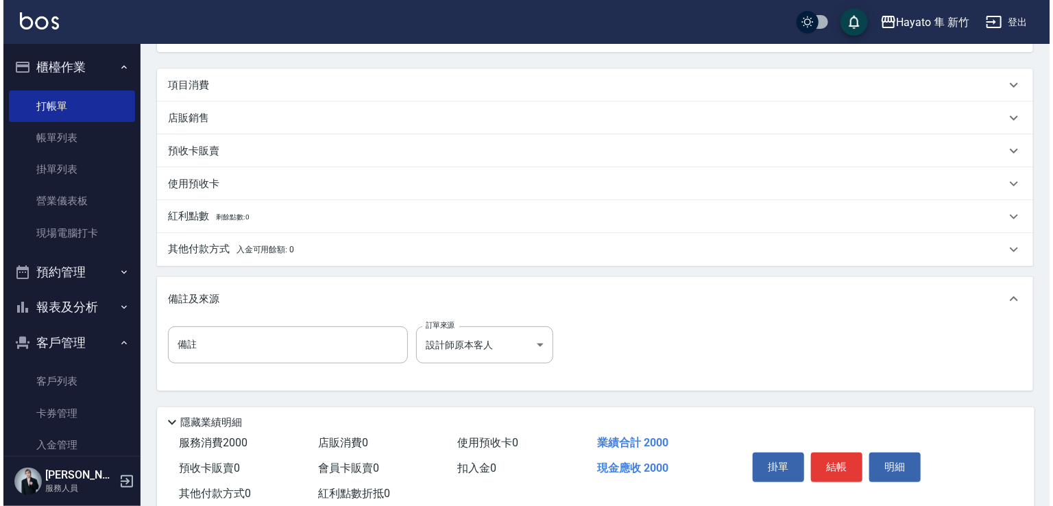
scroll to position [192, 0]
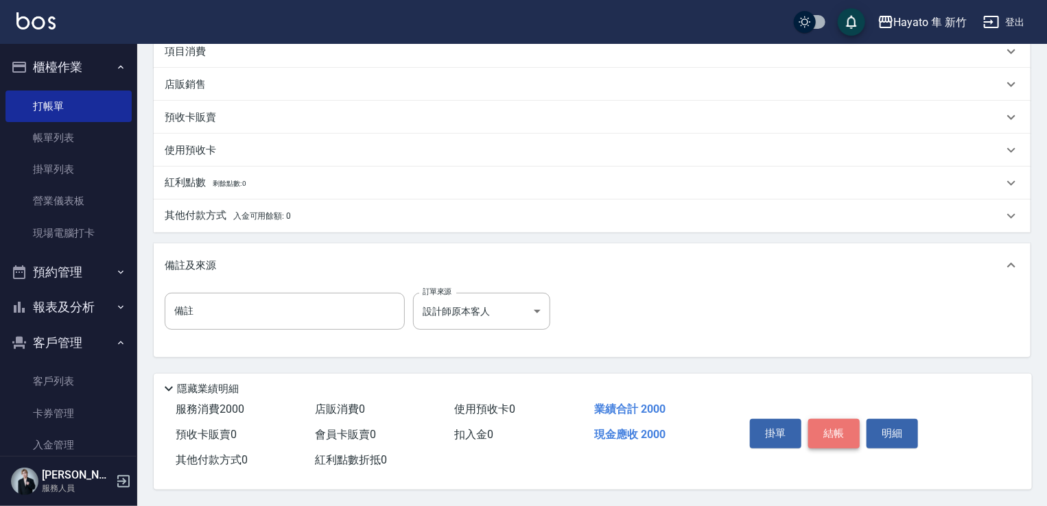
click at [831, 419] on button "結帳" at bounding box center [833, 433] width 51 height 29
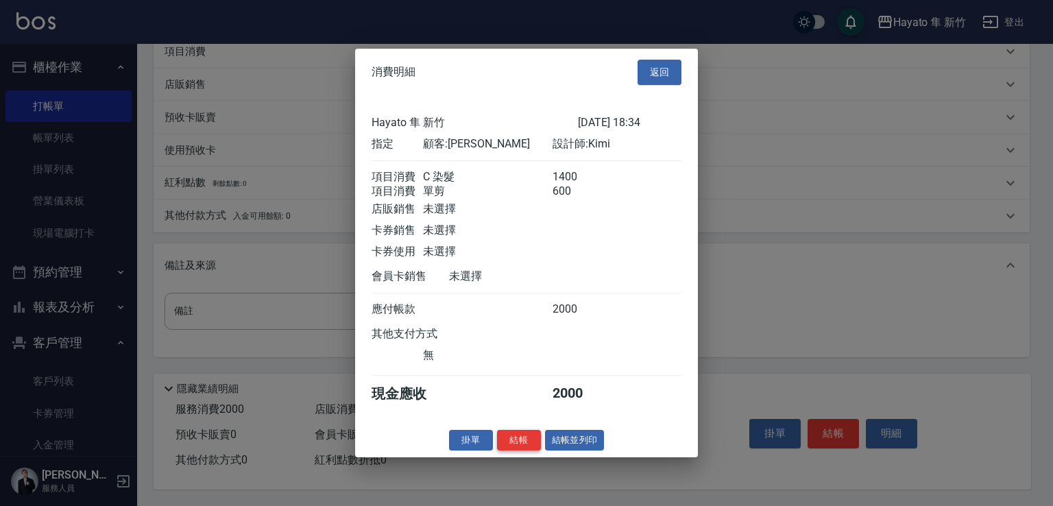
click at [529, 445] on button "結帳" at bounding box center [519, 439] width 44 height 21
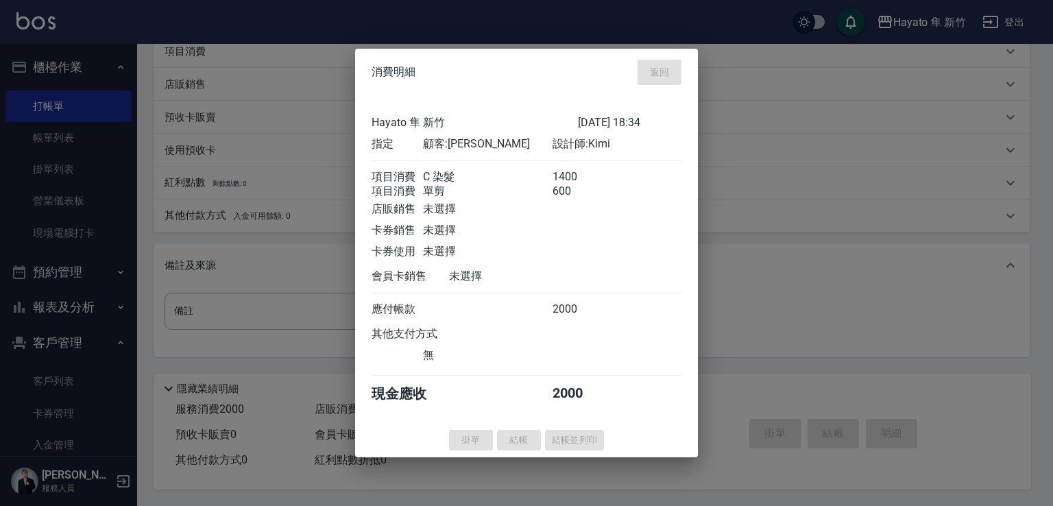
type input "[DATE] 18:36"
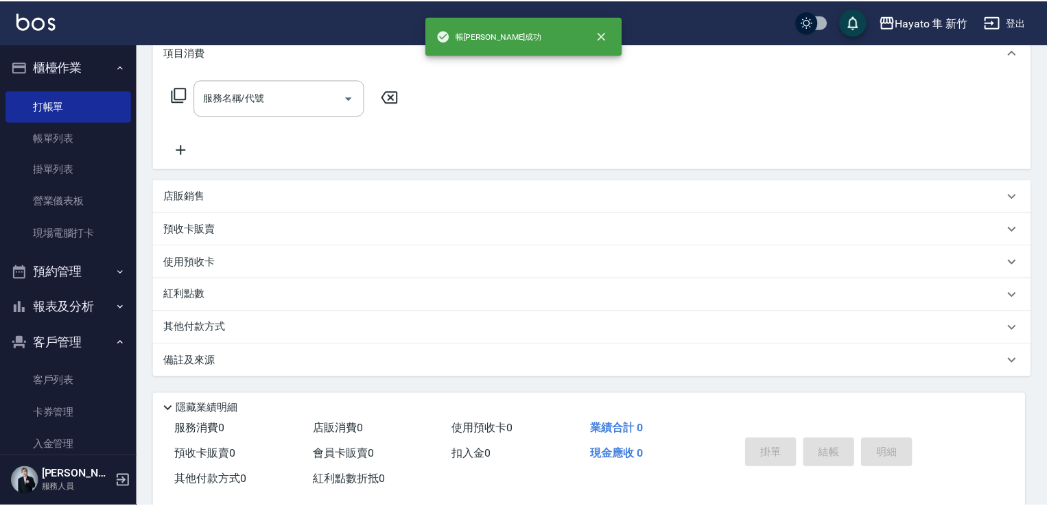
scroll to position [0, 0]
